Goal: Task Accomplishment & Management: Manage account settings

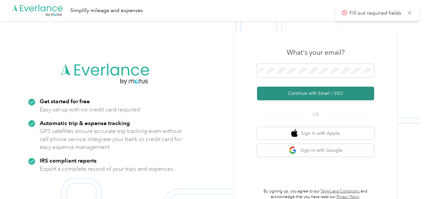
drag, startPoint x: 285, startPoint y: 90, endPoint x: 240, endPoint y: 69, distance: 49.3
click at [284, 90] on button "Continue with Email / SSO" at bounding box center [315, 94] width 117 height 14
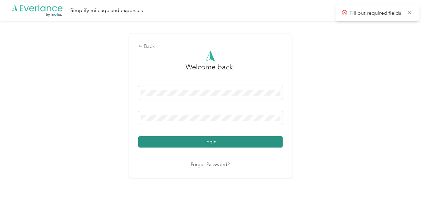
drag, startPoint x: 203, startPoint y: 140, endPoint x: 346, endPoint y: 114, distance: 145.4
click at [205, 140] on button "Login" at bounding box center [210, 141] width 144 height 11
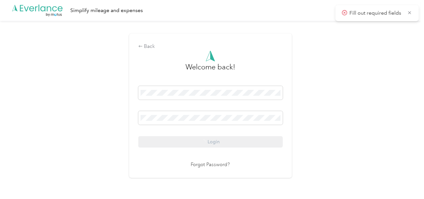
click at [350, 113] on div "Back Welcome back! Login Forgot Password?" at bounding box center [210, 108] width 421 height 175
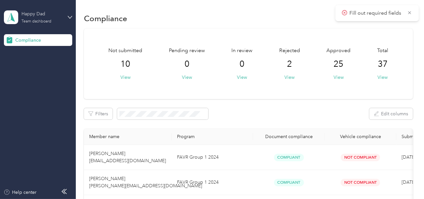
drag, startPoint x: 37, startPoint y: 14, endPoint x: 46, endPoint y: 20, distance: 10.3
click at [38, 15] on div "Happy Dad" at bounding box center [41, 13] width 41 height 7
click at [29, 65] on div "Log out" at bounding box center [21, 68] width 25 height 7
